Goal: Task Accomplishment & Management: Manage account settings

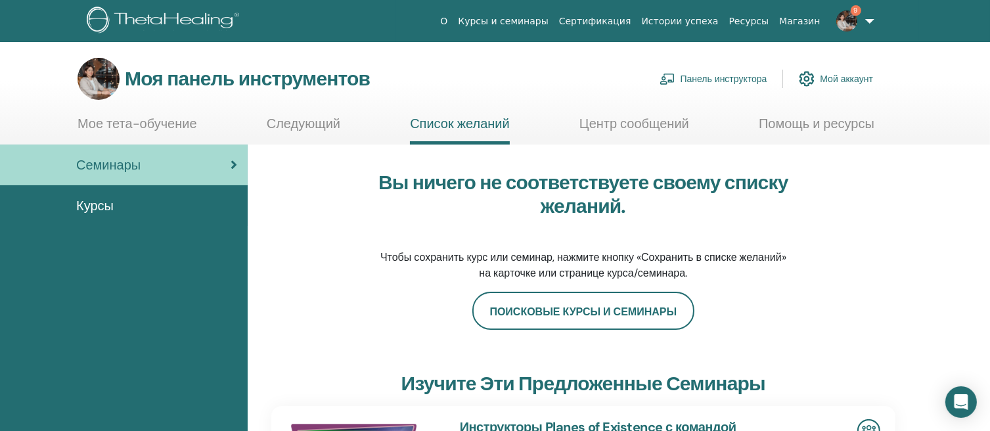
click at [869, 17] on link "9" at bounding box center [853, 21] width 54 height 42
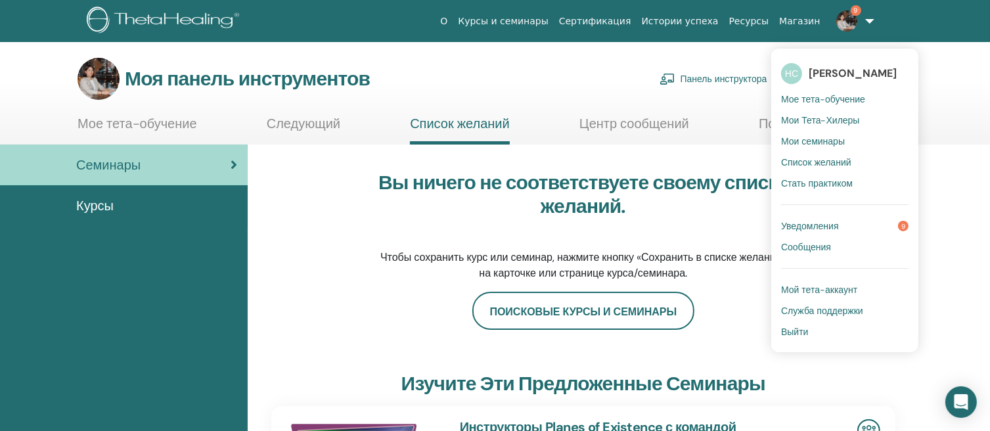
click at [825, 291] on font "Мой тета-аккаунт" at bounding box center [819, 290] width 76 height 12
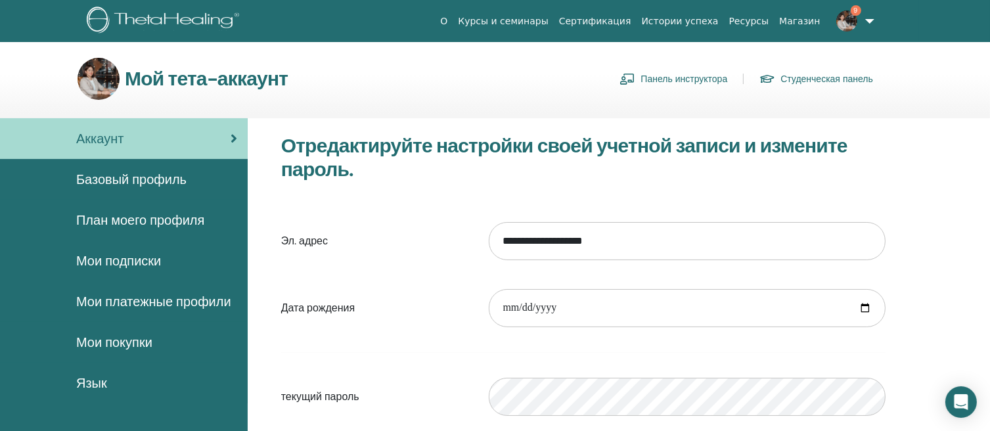
click at [181, 215] on font "План моего профиля" at bounding box center [140, 220] width 128 height 17
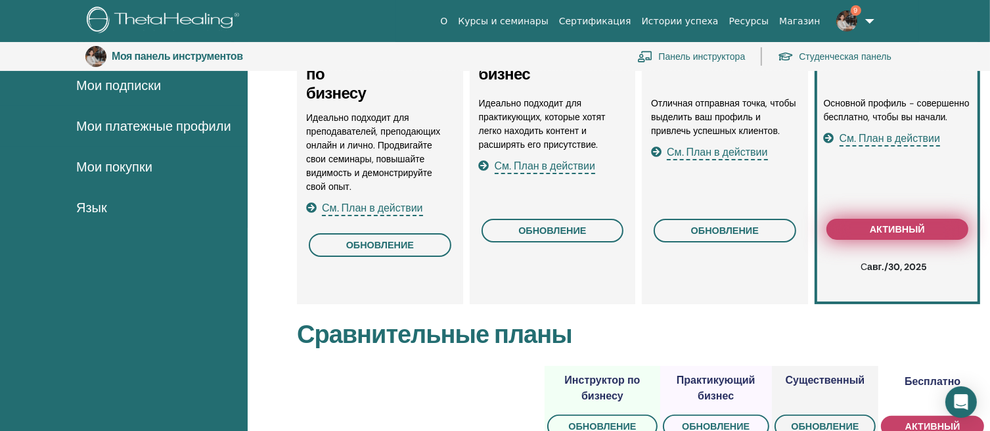
scroll to position [226, 0]
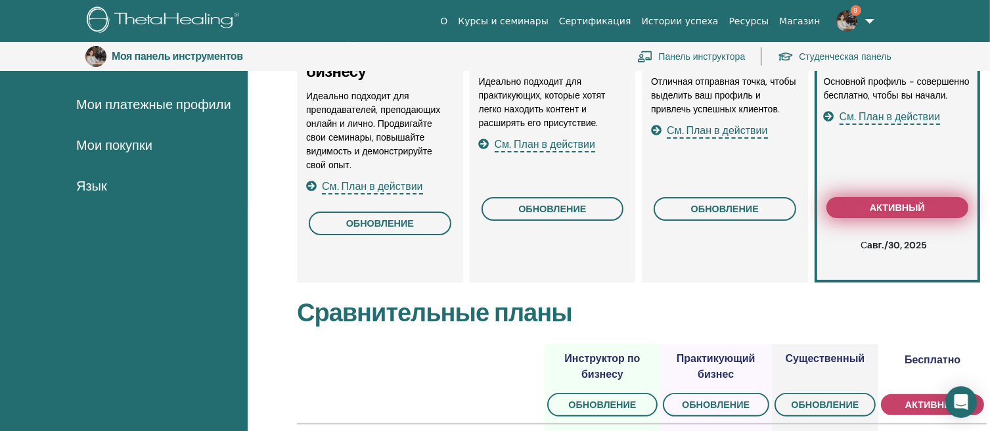
click at [899, 204] on font "активный" at bounding box center [897, 208] width 55 height 12
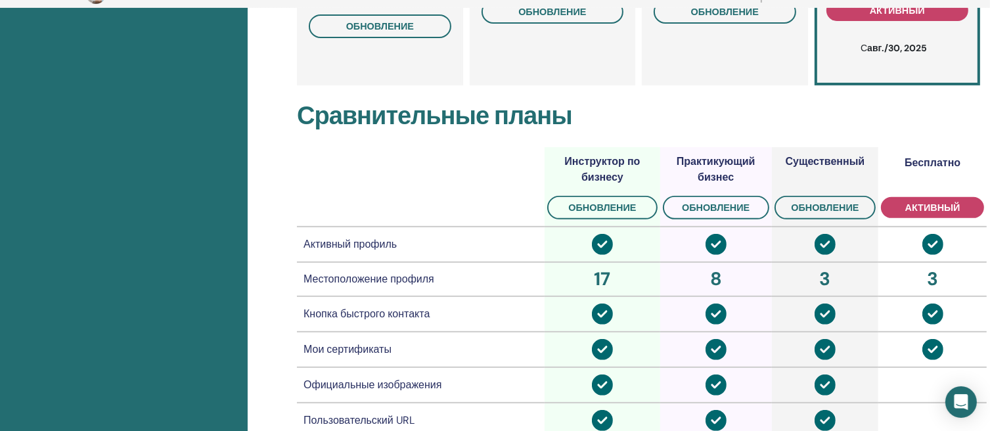
scroll to position [0, 0]
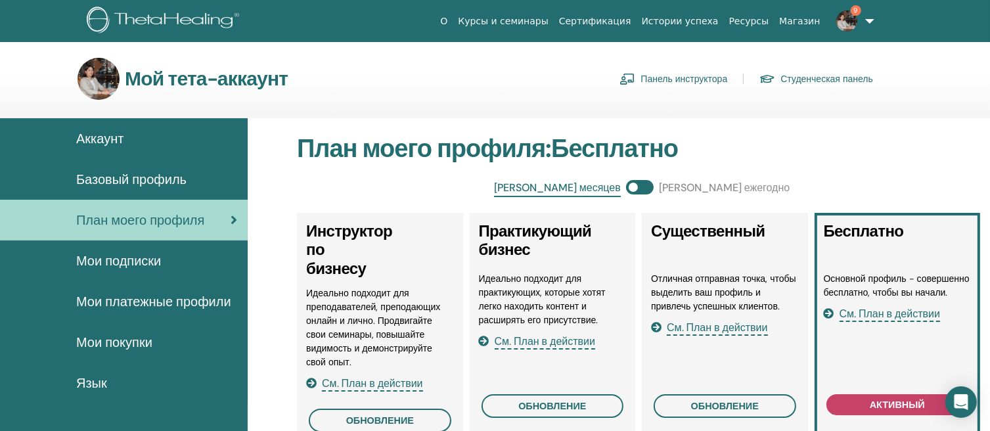
click at [649, 183] on span at bounding box center [640, 187] width 28 height 14
click at [636, 181] on span at bounding box center [640, 187] width 28 height 14
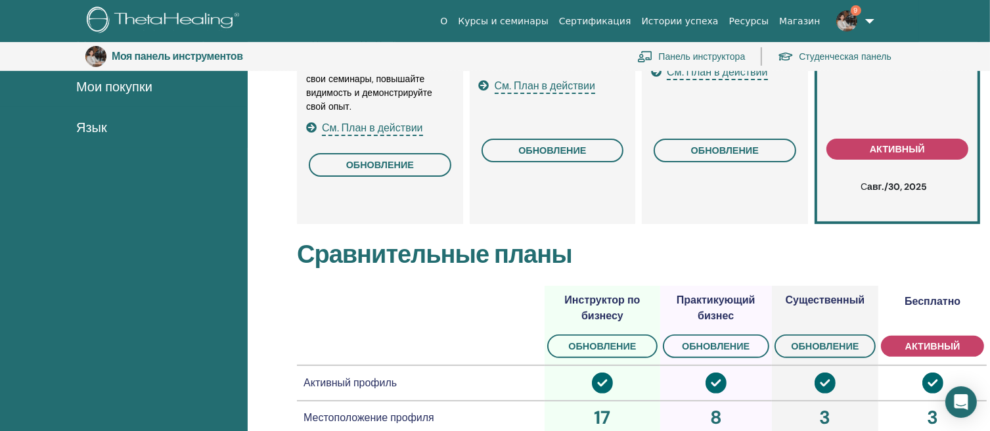
scroll to position [292, 0]
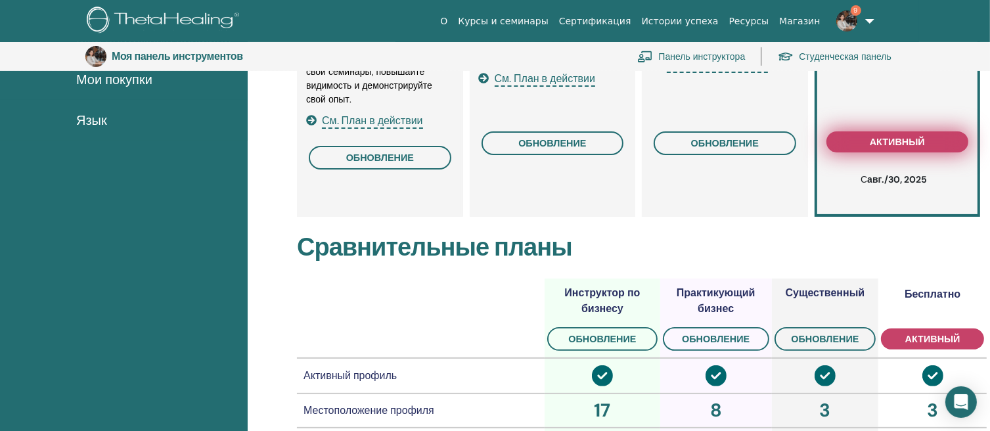
click at [947, 138] on button "активный" at bounding box center [898, 141] width 143 height 21
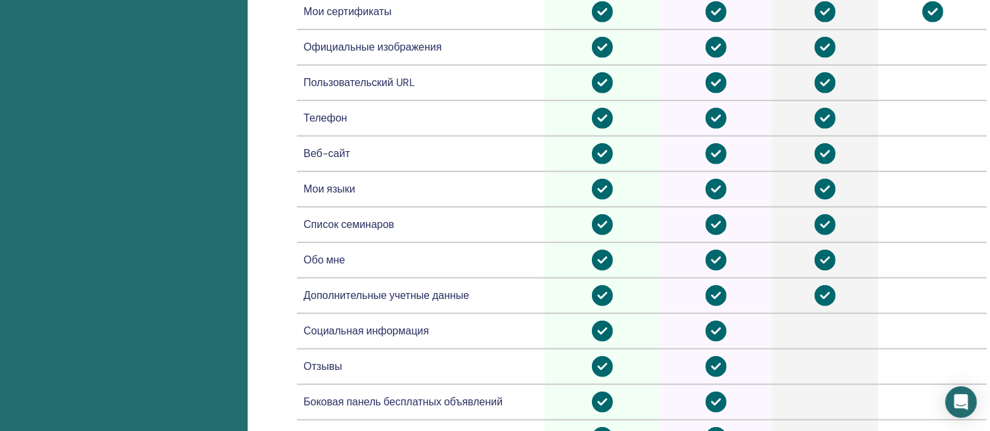
scroll to position [752, 0]
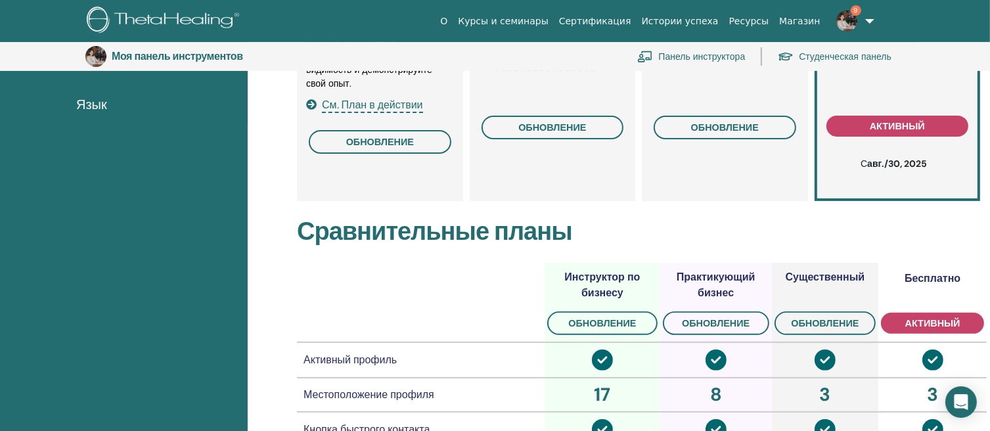
scroll to position [95, 0]
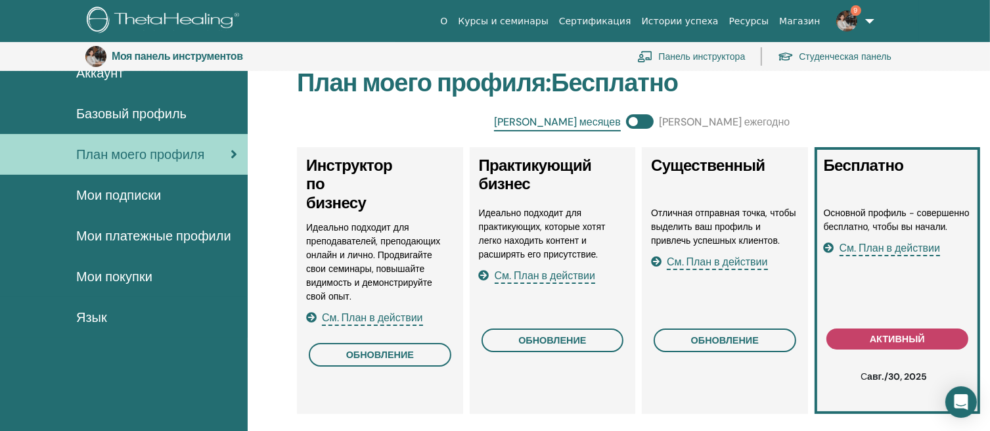
click at [906, 249] on font "См. План в действии" at bounding box center [890, 248] width 101 height 14
